Goal: Task Accomplishment & Management: Use online tool/utility

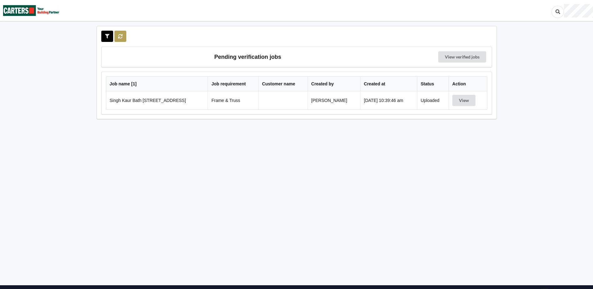
click at [118, 34] on icon at bounding box center [120, 36] width 5 height 4
click at [120, 36] on icon at bounding box center [120, 36] width 5 height 4
click at [123, 38] on button at bounding box center [120, 36] width 12 height 11
click at [120, 38] on icon at bounding box center [120, 36] width 5 height 4
click at [118, 37] on icon at bounding box center [120, 36] width 5 height 4
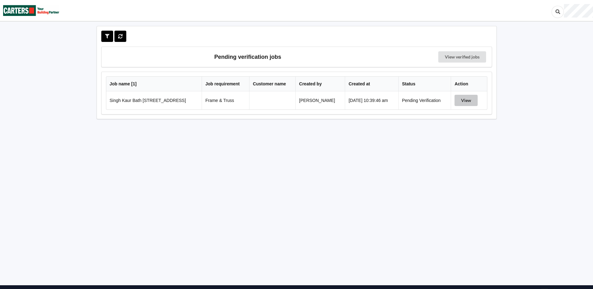
click at [463, 101] on button "View" at bounding box center [465, 100] width 23 height 11
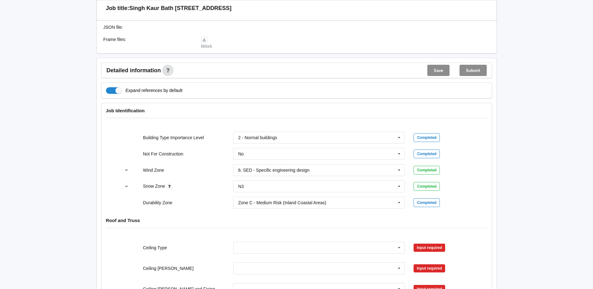
scroll to position [219, 0]
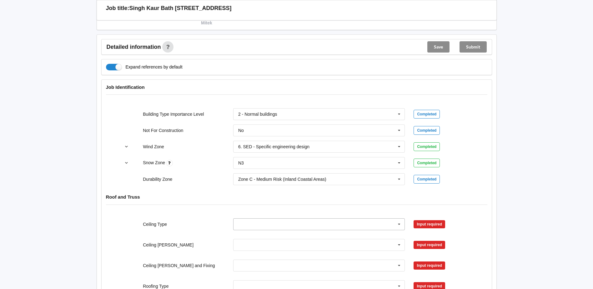
click at [400, 224] on icon at bounding box center [398, 224] width 9 height 12
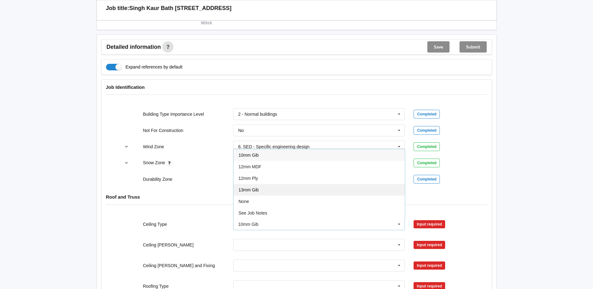
click at [253, 190] on span "13mm Gib" at bounding box center [248, 189] width 20 height 5
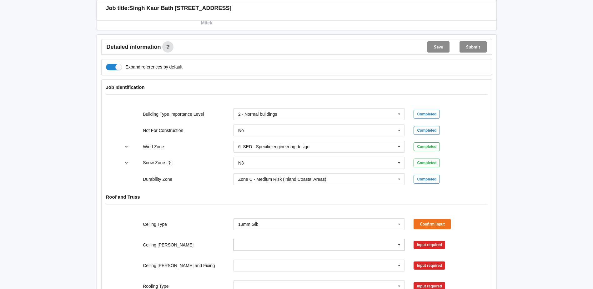
click at [399, 244] on icon at bounding box center [398, 245] width 9 height 12
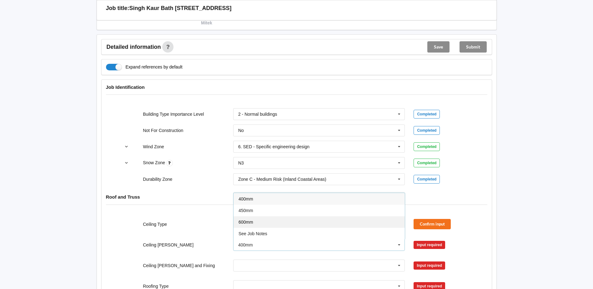
click at [254, 223] on div "600mm" at bounding box center [318, 222] width 171 height 12
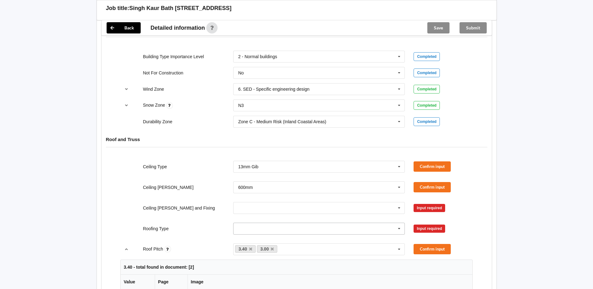
scroll to position [281, 0]
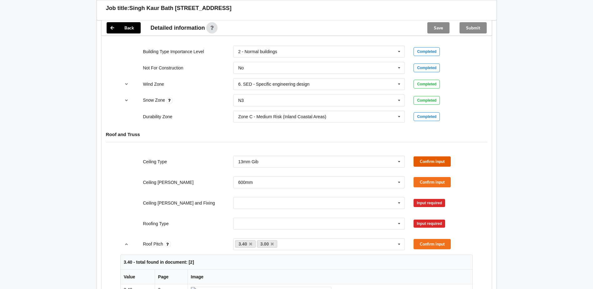
click at [428, 164] on button "Confirm input" at bounding box center [431, 161] width 37 height 10
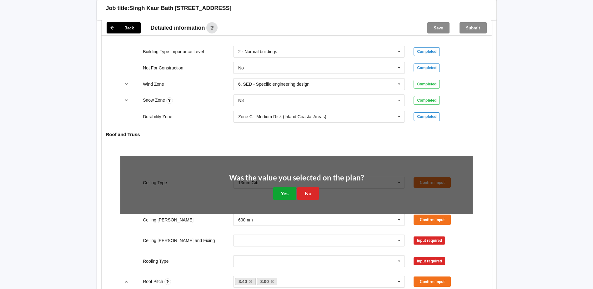
click at [280, 195] on button "Yes" at bounding box center [284, 193] width 23 height 13
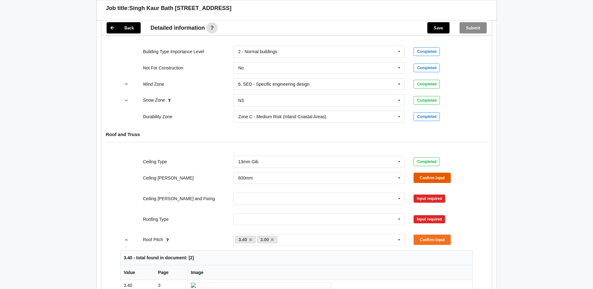
click at [429, 179] on button "Confirm input" at bounding box center [431, 178] width 37 height 10
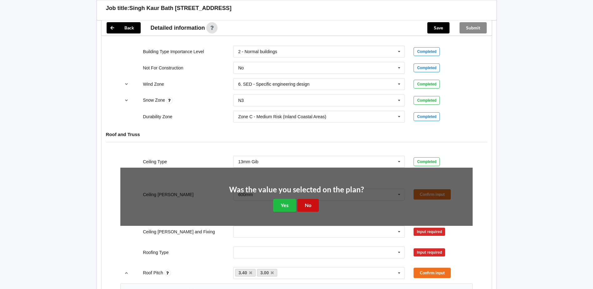
click at [302, 208] on button "No" at bounding box center [308, 205] width 22 height 13
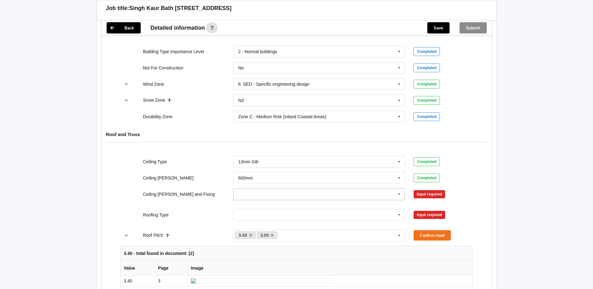
click at [258, 196] on input "text" at bounding box center [319, 193] width 171 height 11
click at [259, 206] on span "Direct Fixed Metal" at bounding box center [255, 205] width 35 height 5
click at [436, 196] on button "Confirm input" at bounding box center [431, 194] width 37 height 10
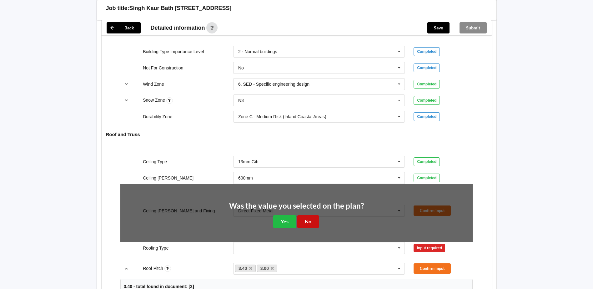
click at [310, 223] on button "No" at bounding box center [308, 221] width 22 height 13
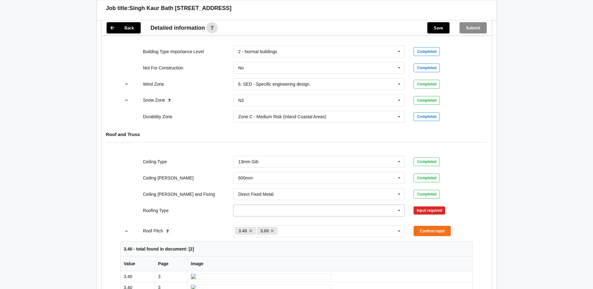
click at [398, 211] on icon at bounding box center [398, 211] width 9 height 12
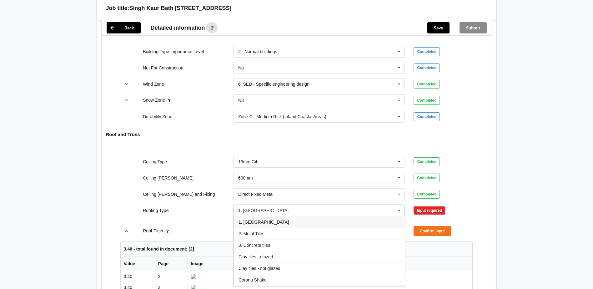
click at [258, 225] on div "1. [GEOGRAPHIC_DATA]" at bounding box center [318, 222] width 171 height 12
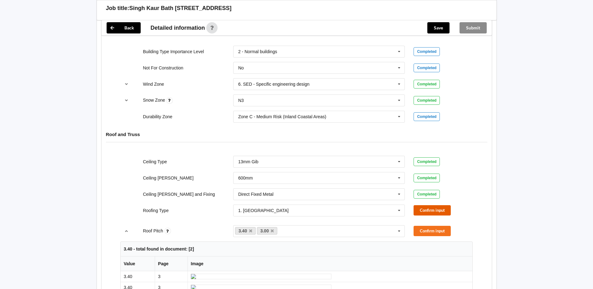
click at [433, 212] on button "Confirm input" at bounding box center [431, 210] width 37 height 10
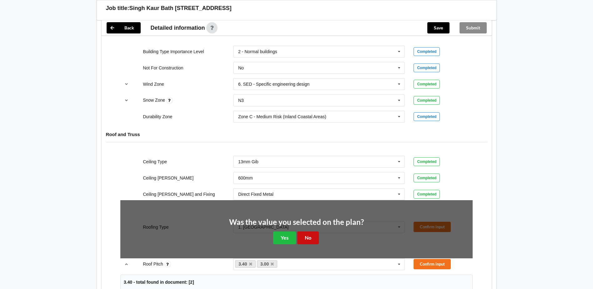
click at [303, 235] on button "No" at bounding box center [308, 237] width 22 height 13
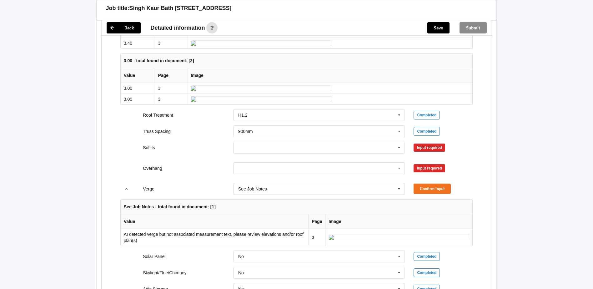
scroll to position [406, 0]
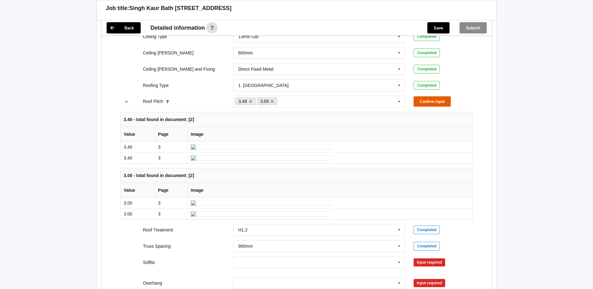
click at [427, 103] on button "Confirm input" at bounding box center [431, 101] width 37 height 10
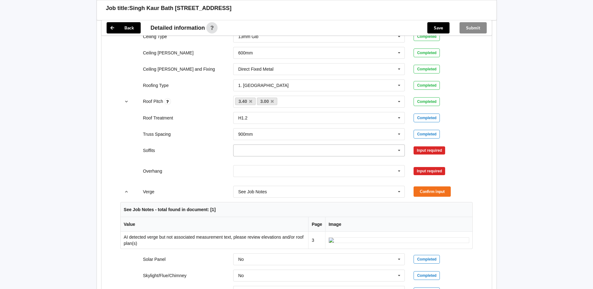
click at [399, 150] on icon at bounding box center [398, 151] width 9 height 12
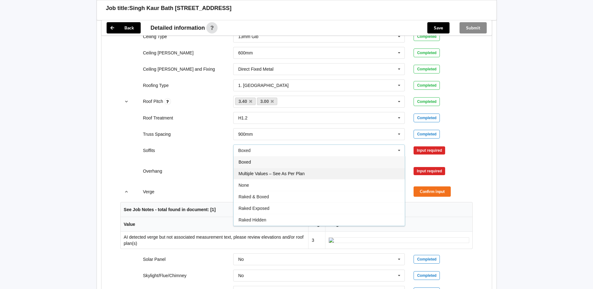
click at [286, 176] on span "Multiple Values – See As Per Plan" at bounding box center [271, 173] width 66 height 5
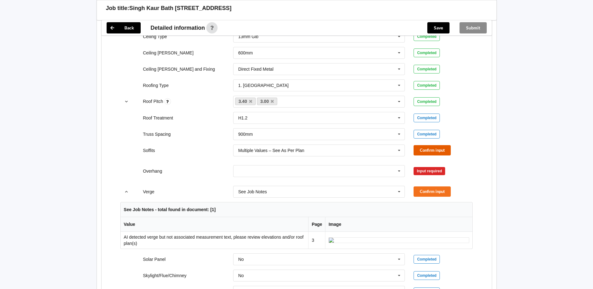
click at [421, 149] on button "Confirm input" at bounding box center [431, 150] width 37 height 10
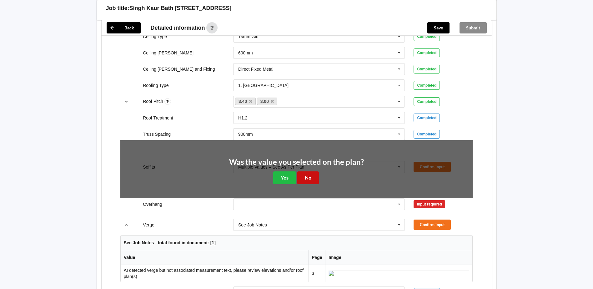
click at [305, 176] on button "No" at bounding box center [308, 177] width 22 height 13
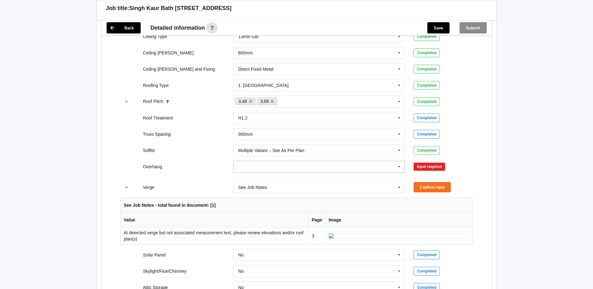
click at [400, 167] on icon at bounding box center [398, 167] width 9 height 12
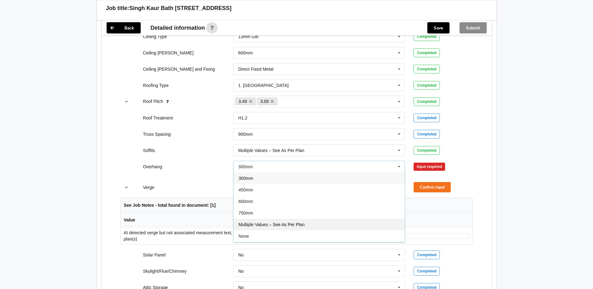
click at [287, 225] on span "Multiple Values – See As Per Plan" at bounding box center [271, 224] width 66 height 5
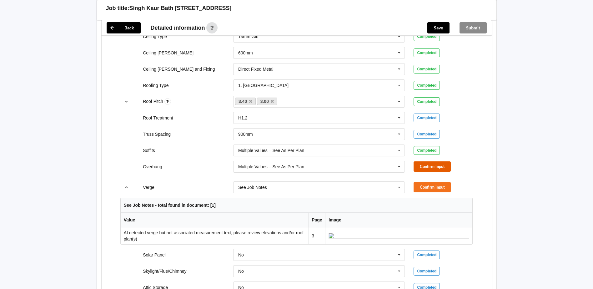
click at [422, 164] on button "Confirm input" at bounding box center [431, 166] width 37 height 10
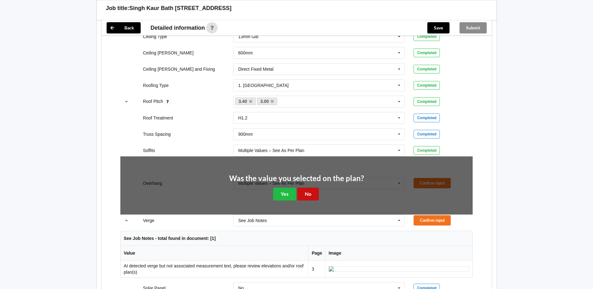
click at [307, 196] on button "No" at bounding box center [308, 194] width 22 height 13
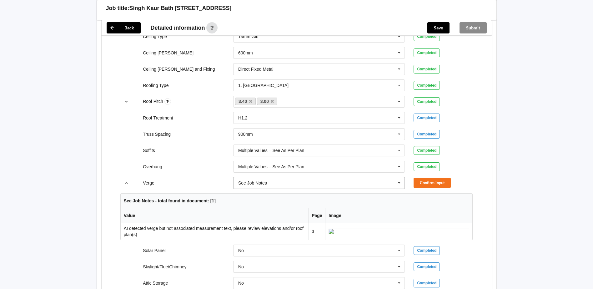
click at [400, 182] on icon at bounding box center [398, 183] width 9 height 12
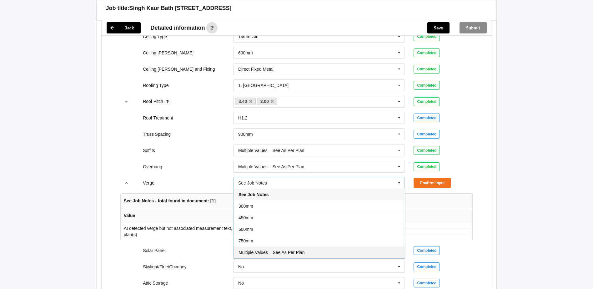
click at [290, 252] on span "Multiple Values – See As Per Plan" at bounding box center [271, 252] width 66 height 5
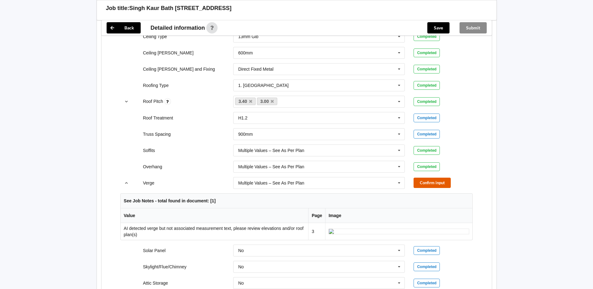
click at [438, 184] on button "Confirm input" at bounding box center [431, 183] width 37 height 10
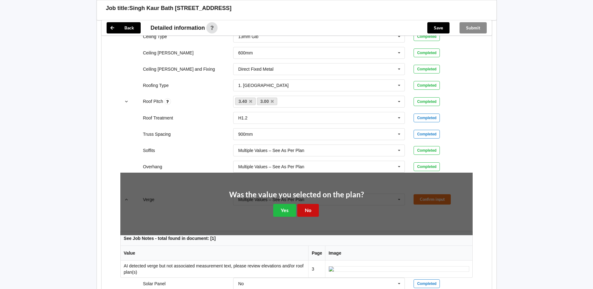
click at [310, 207] on button "No" at bounding box center [308, 210] width 22 height 13
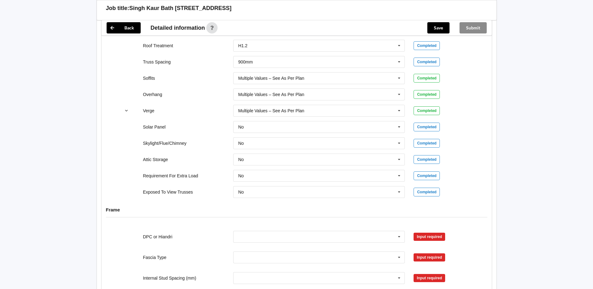
scroll to position [500, 0]
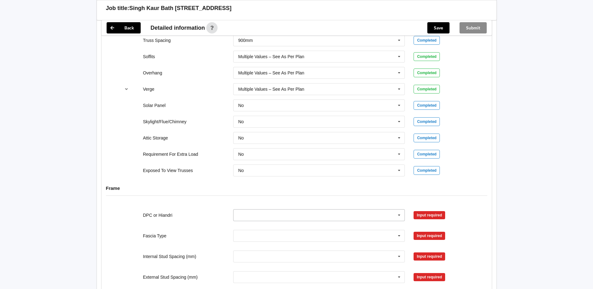
click at [258, 216] on input "text" at bounding box center [319, 214] width 171 height 11
click at [251, 226] on span "DPC Fitted" at bounding box center [248, 226] width 21 height 5
click at [439, 213] on button "Confirm input" at bounding box center [431, 215] width 37 height 10
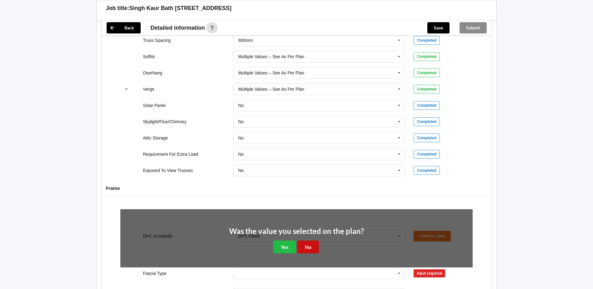
click at [307, 247] on button "No" at bounding box center [308, 246] width 22 height 13
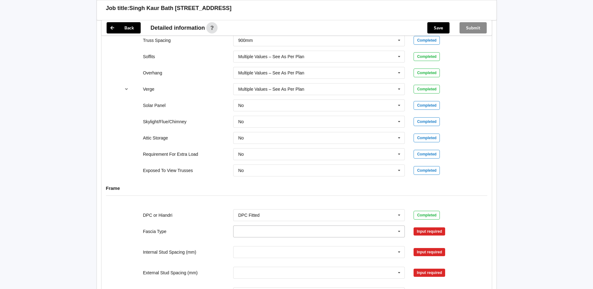
click at [399, 231] on icon at bounding box center [398, 232] width 9 height 12
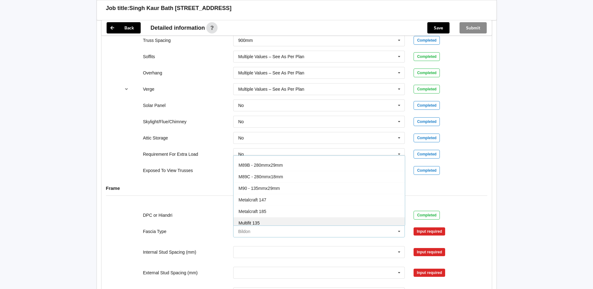
scroll to position [94, 0]
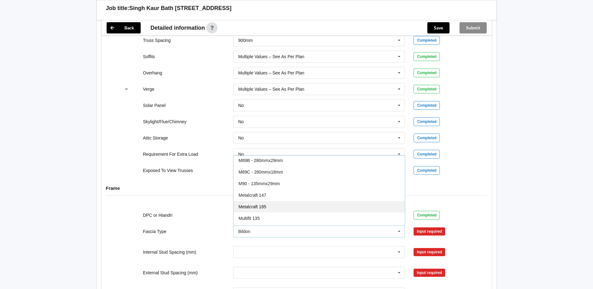
click at [262, 207] on span "Metalcraft 185" at bounding box center [252, 206] width 28 height 5
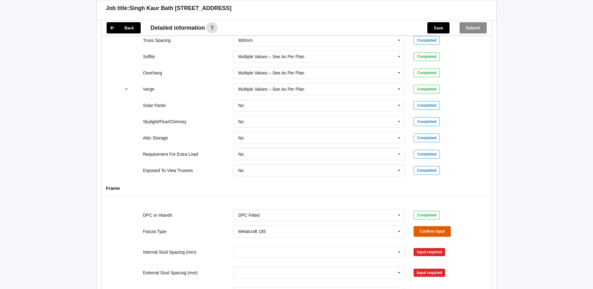
click at [427, 232] on button "Confirm input" at bounding box center [431, 231] width 37 height 10
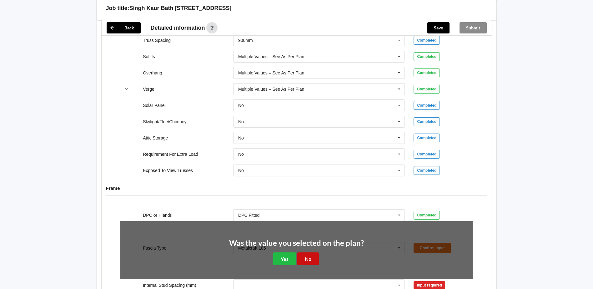
click at [310, 260] on button "No" at bounding box center [308, 258] width 22 height 13
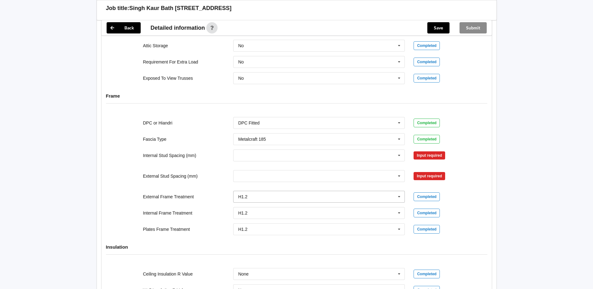
scroll to position [594, 0]
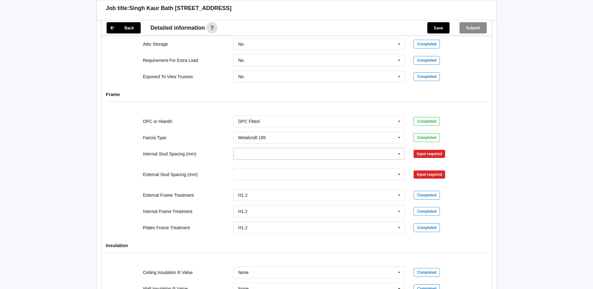
click at [398, 154] on icon at bounding box center [398, 154] width 9 height 12
click at [246, 211] on div "600" at bounding box center [318, 212] width 171 height 12
click at [426, 153] on button "Confirm input" at bounding box center [431, 153] width 37 height 10
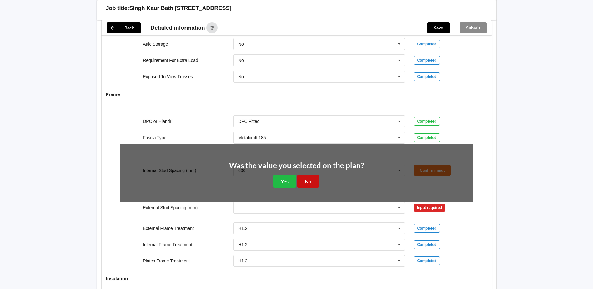
click at [304, 180] on button "No" at bounding box center [308, 181] width 22 height 13
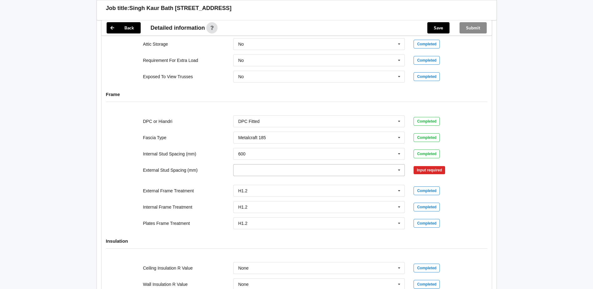
click at [398, 170] on icon at bounding box center [398, 170] width 9 height 12
click at [258, 193] on div "400" at bounding box center [318, 193] width 171 height 12
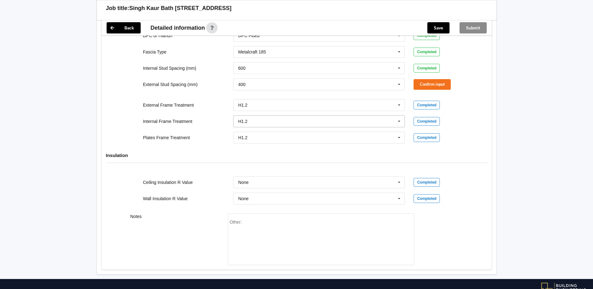
scroll to position [688, 0]
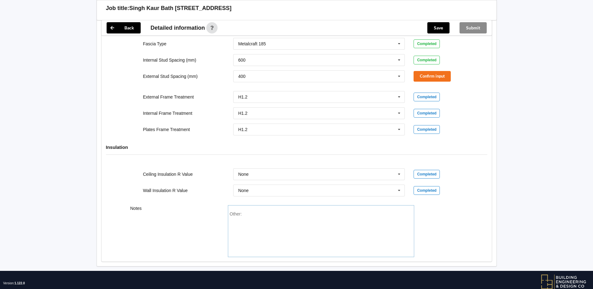
click at [249, 218] on div "Other:" at bounding box center [321, 233] width 183 height 44
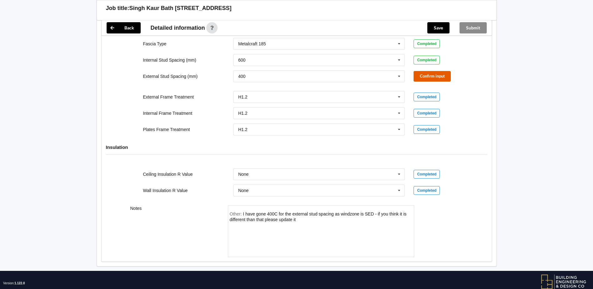
click at [437, 77] on button "Confirm input" at bounding box center [431, 76] width 37 height 10
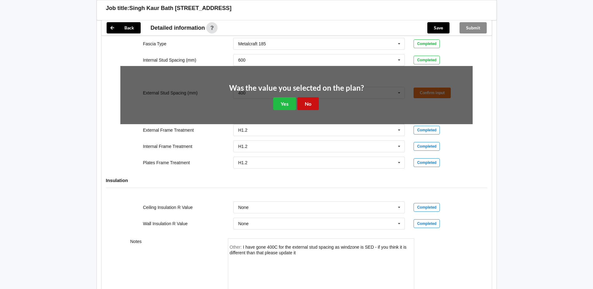
drag, startPoint x: 307, startPoint y: 100, endPoint x: 308, endPoint y: 108, distance: 8.8
click at [306, 100] on button "No" at bounding box center [308, 103] width 22 height 13
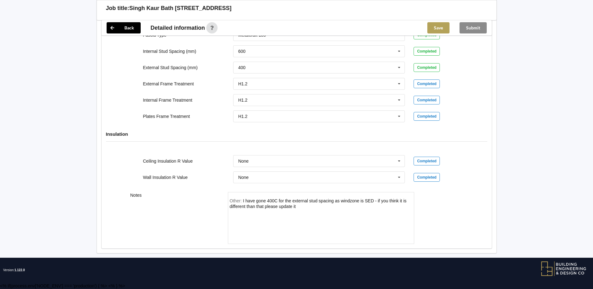
click at [439, 28] on button "Save" at bounding box center [438, 27] width 22 height 11
click at [471, 27] on button "Submit" at bounding box center [472, 27] width 27 height 11
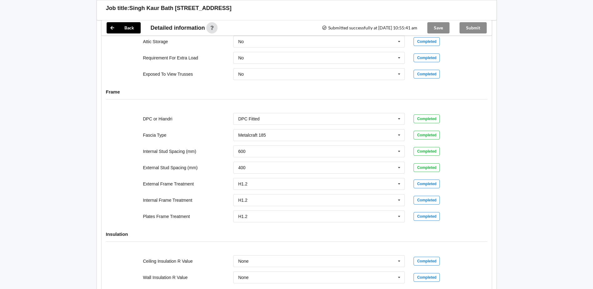
scroll to position [480, 0]
